Goal: Task Accomplishment & Management: Manage account settings

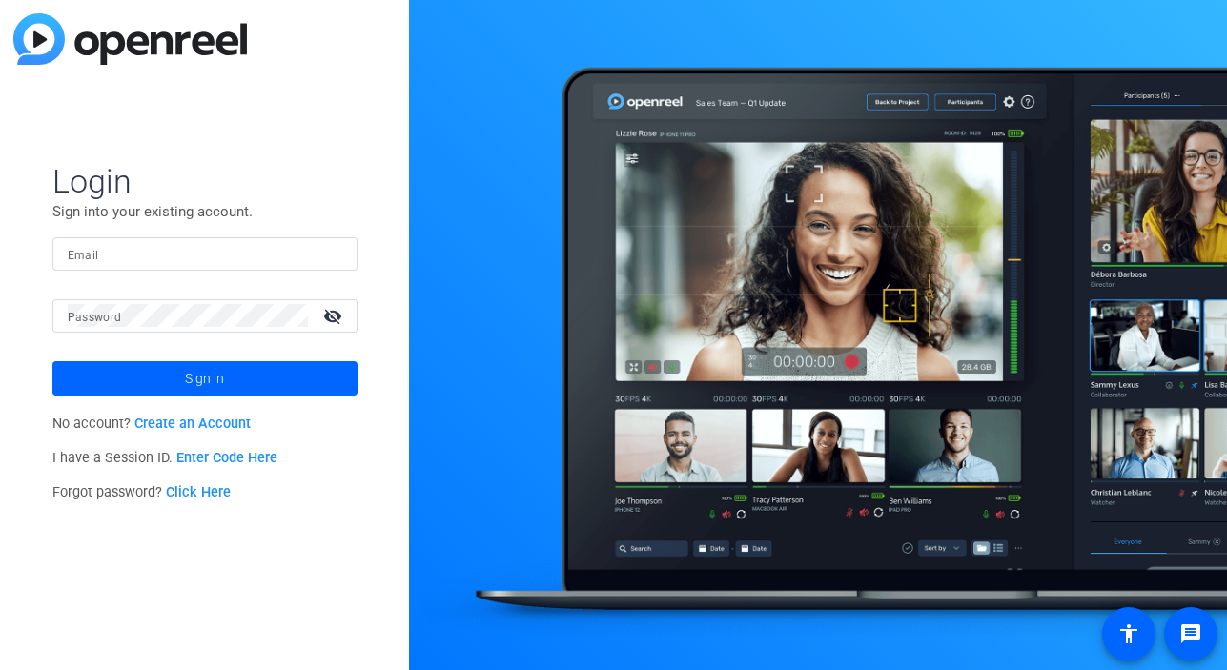
click at [241, 245] on div at bounding box center [205, 253] width 275 height 33
click at [235, 253] on input "Email" at bounding box center [205, 253] width 275 height 23
type input "[EMAIL_ADDRESS][DOMAIN_NAME]"
click at [52, 361] on button "Sign in" at bounding box center [204, 378] width 305 height 34
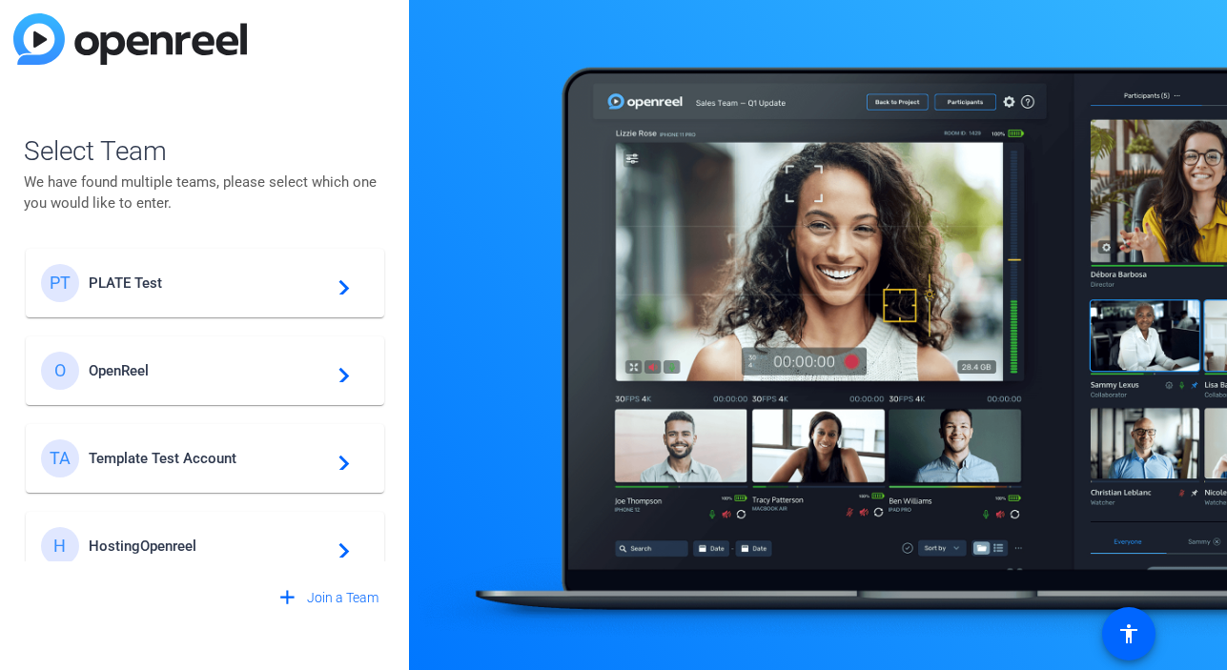
click at [270, 281] on span "PLATE Test" at bounding box center [208, 283] width 238 height 17
click at [343, 67] on openreel-guest-select-account "Select Team We have found multiple teams, please select which one you would lik…" at bounding box center [205, 335] width 362 height 560
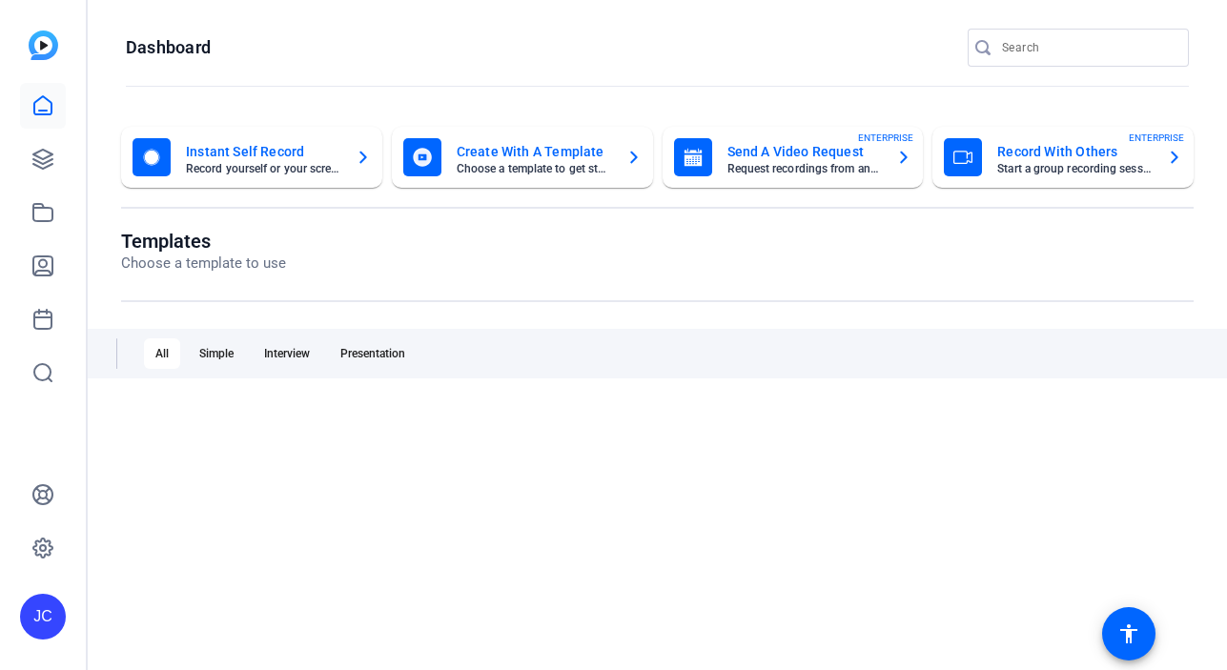
click at [450, 73] on openreel-divider-bar at bounding box center [657, 87] width 1063 height 41
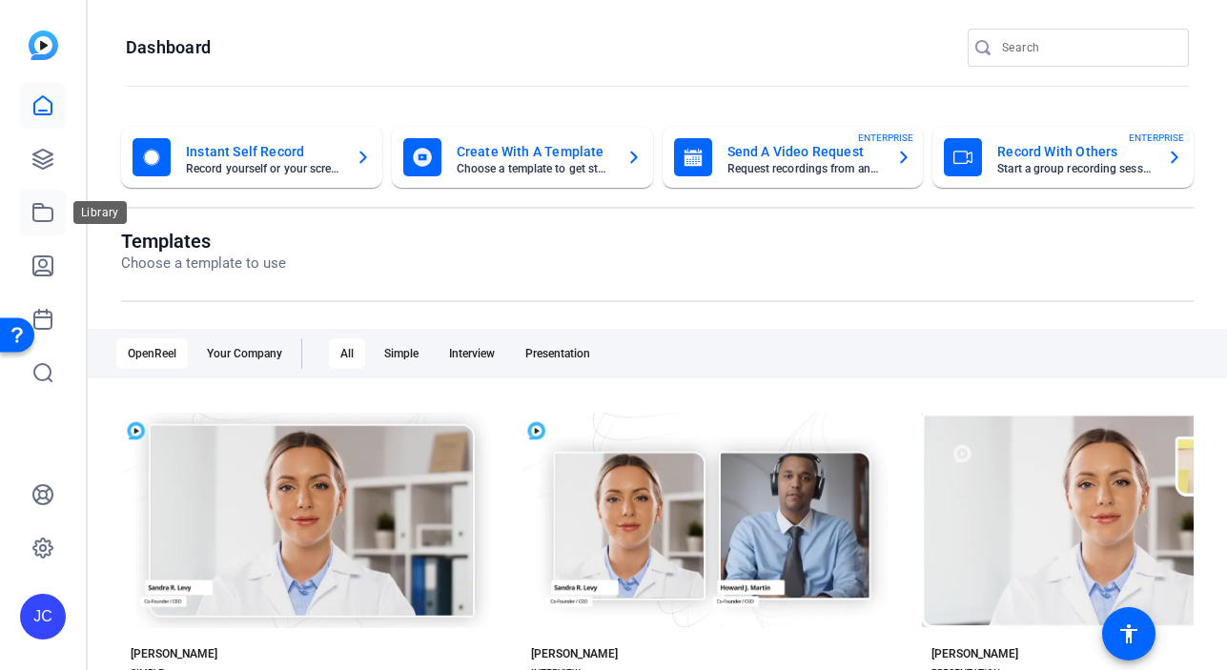
click at [50, 210] on icon at bounding box center [42, 212] width 23 height 23
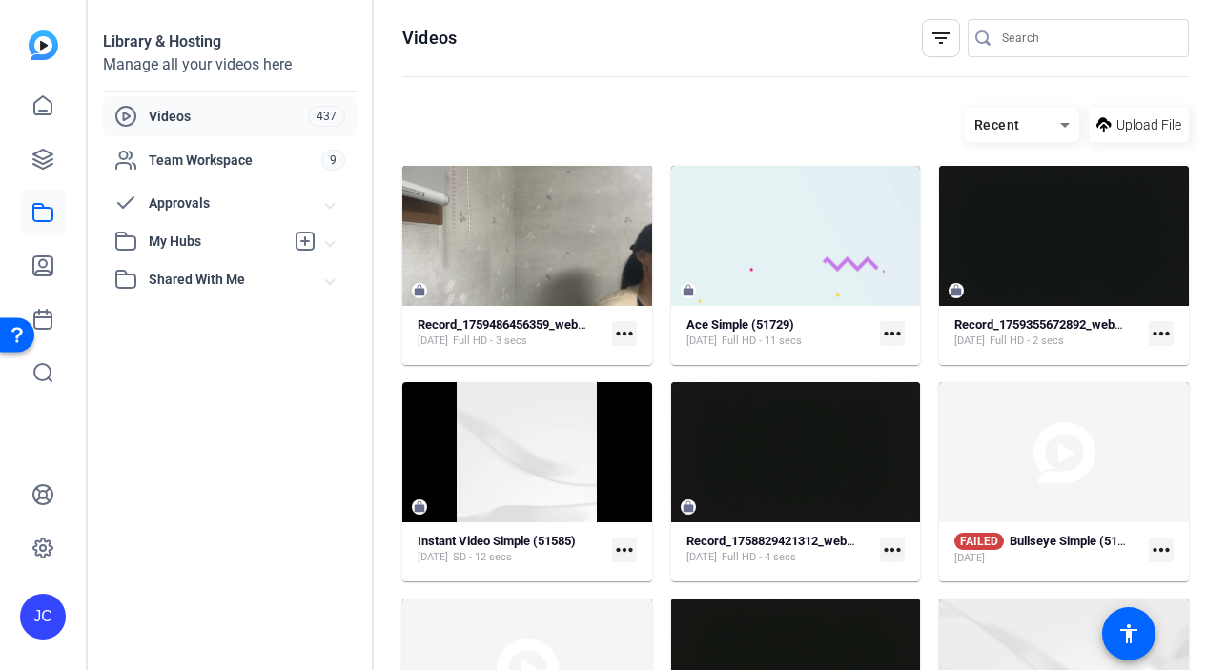
click at [341, 211] on mat-expansion-panel-header "Approvals" at bounding box center [230, 203] width 254 height 38
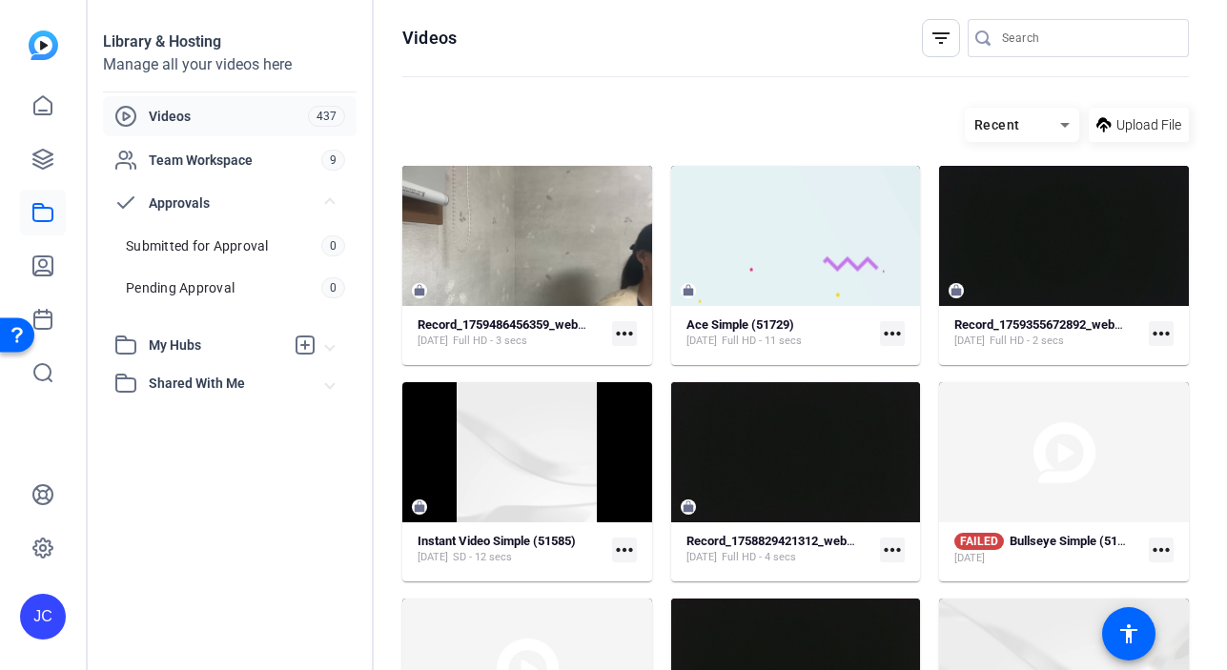
click at [330, 343] on span at bounding box center [330, 346] width 8 height 20
click at [238, 440] on link "Hub - Jihye 20" at bounding box center [235, 430] width 242 height 38
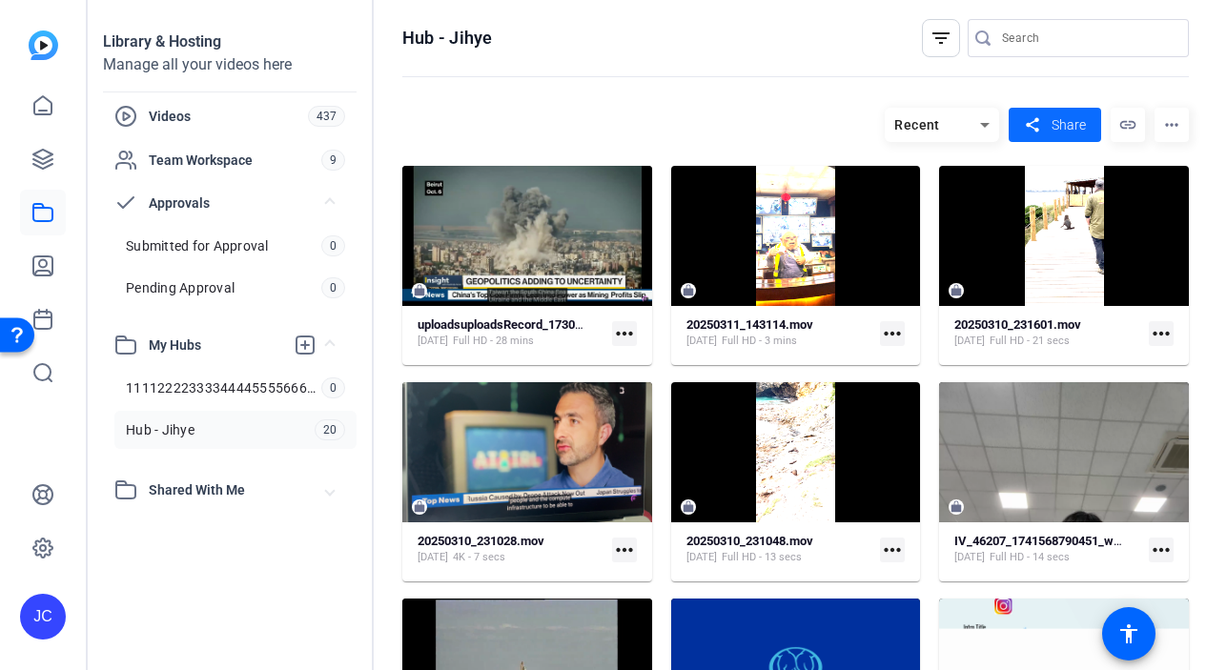
click at [1060, 138] on span at bounding box center [1055, 125] width 92 height 46
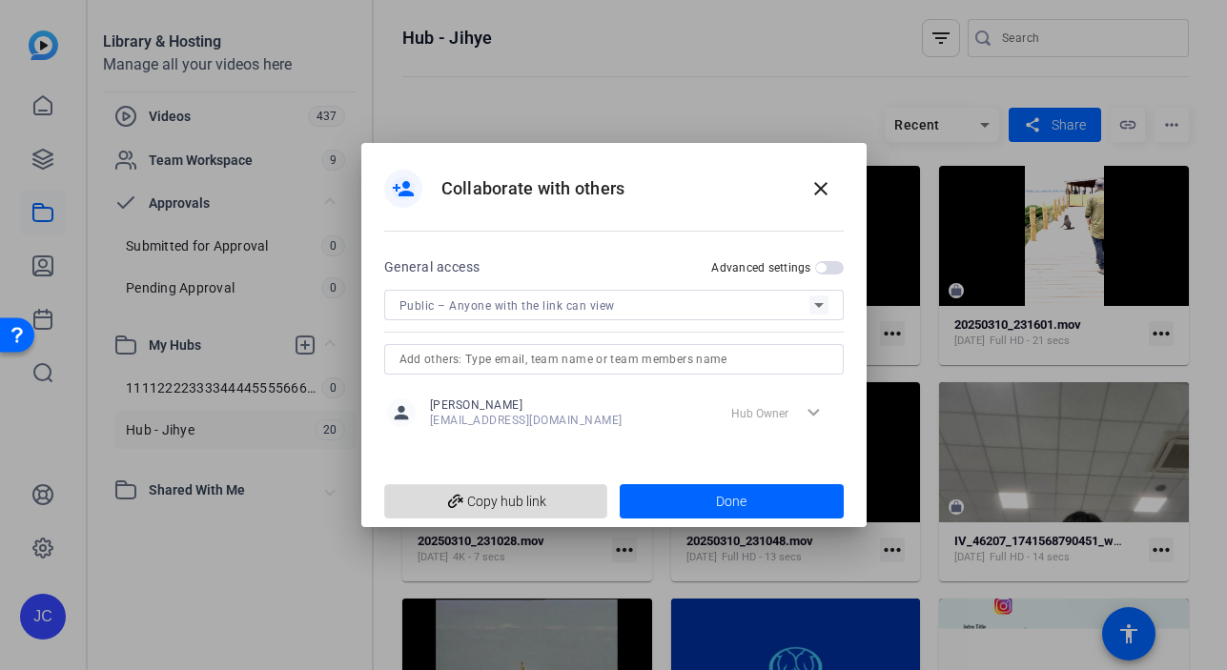
click at [564, 506] on span "add_link Copy hub link" at bounding box center [496, 501] width 194 height 36
click at [829, 183] on mat-icon "close" at bounding box center [820, 188] width 23 height 23
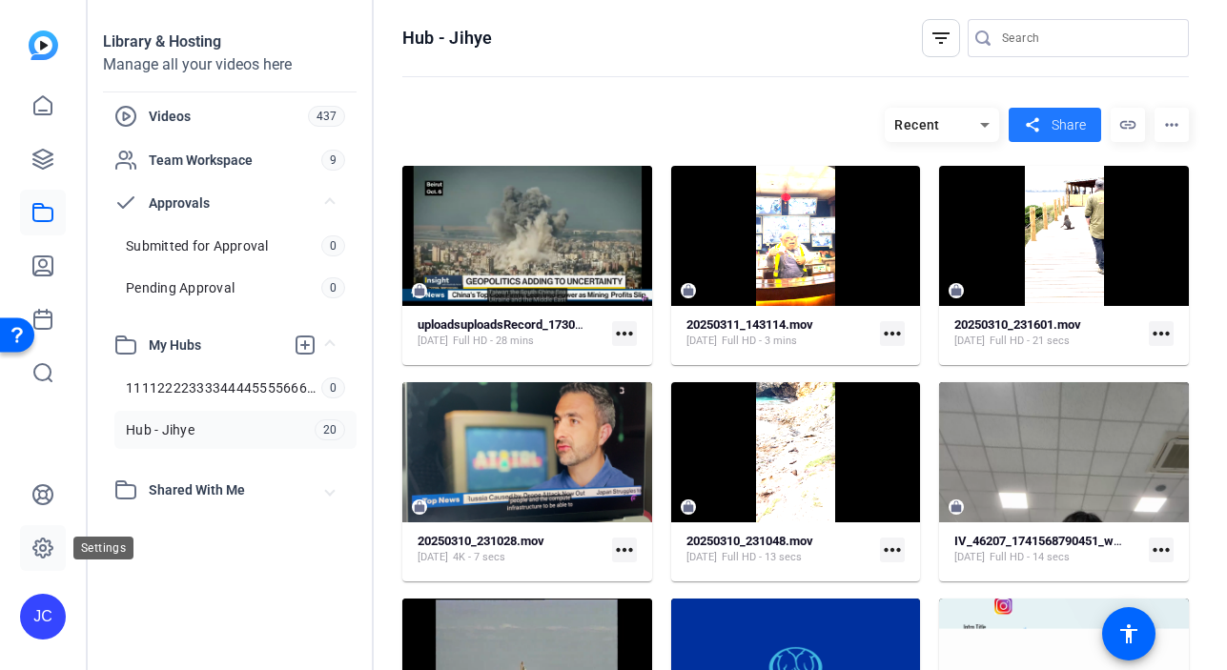
click at [36, 543] on icon at bounding box center [42, 548] width 19 height 19
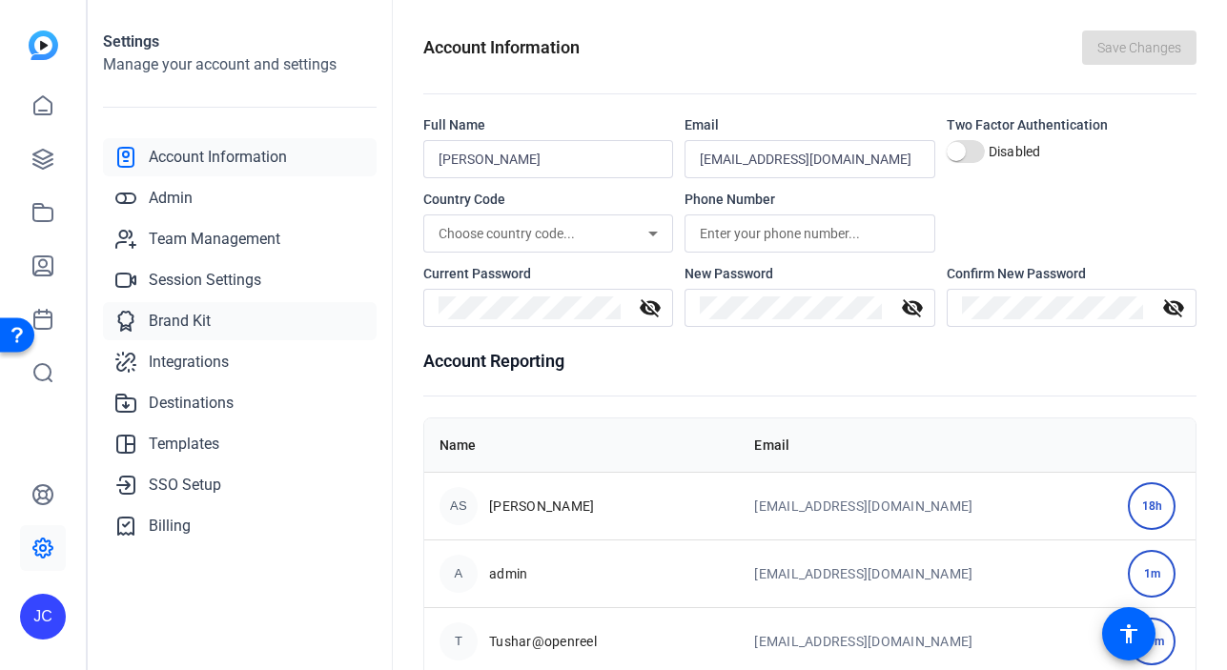
click at [270, 323] on link "Brand Kit" at bounding box center [240, 321] width 274 height 38
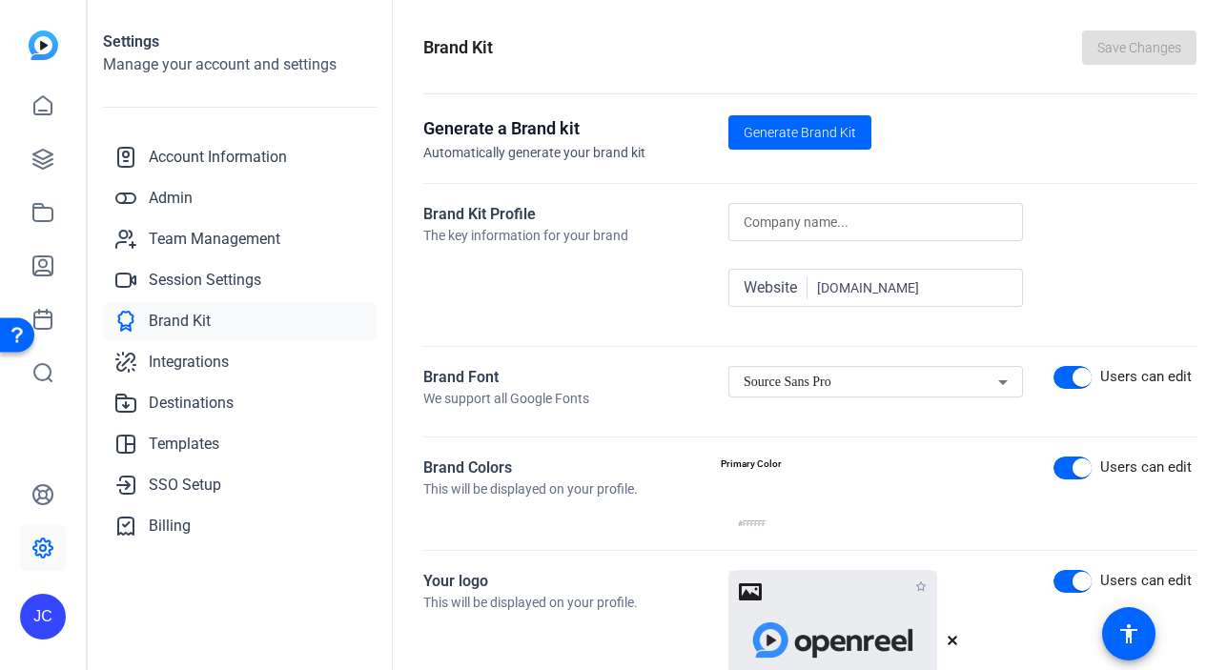
click at [891, 377] on div "Source Sans Pro" at bounding box center [871, 382] width 255 height 23
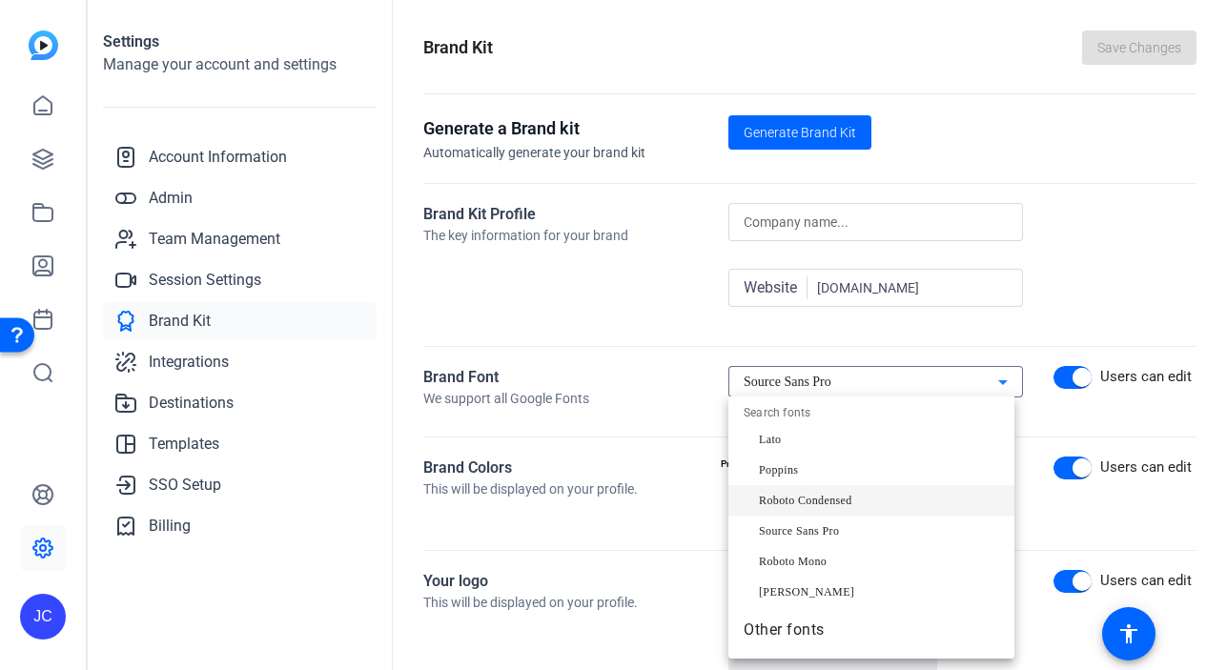
scroll to position [281, 0]
click at [889, 592] on mat-option "[PERSON_NAME]" at bounding box center [871, 591] width 286 height 31
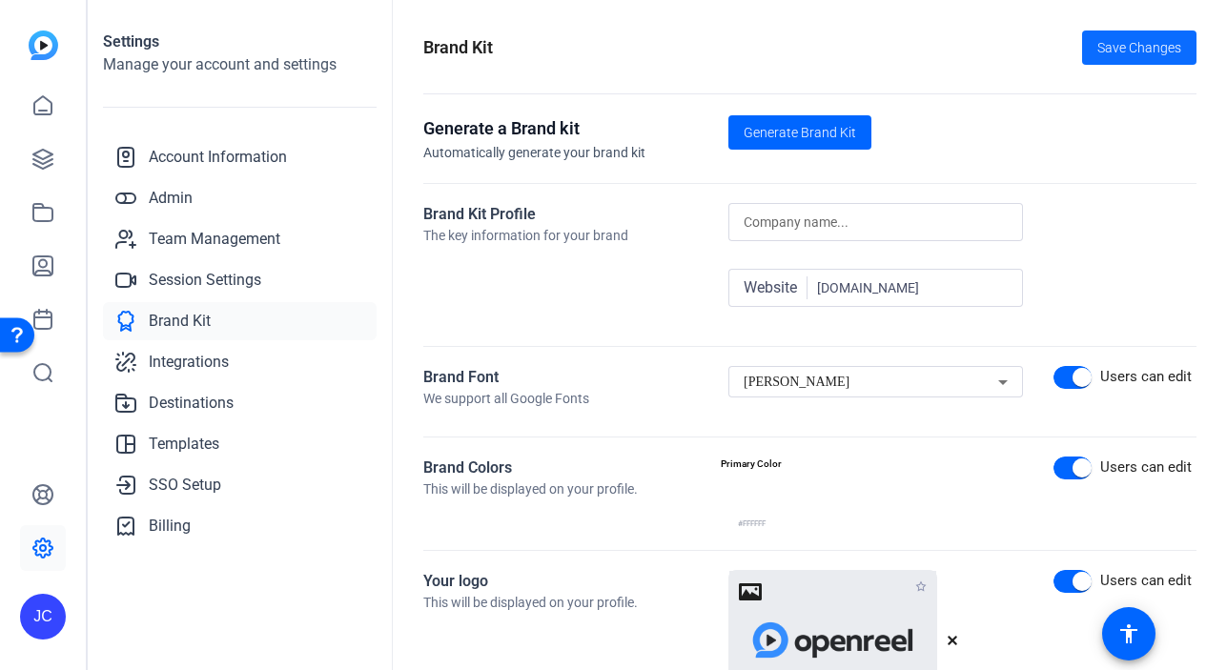
click at [1131, 54] on span "Save Changes" at bounding box center [1139, 48] width 84 height 20
